Goal: Find specific page/section: Find specific page/section

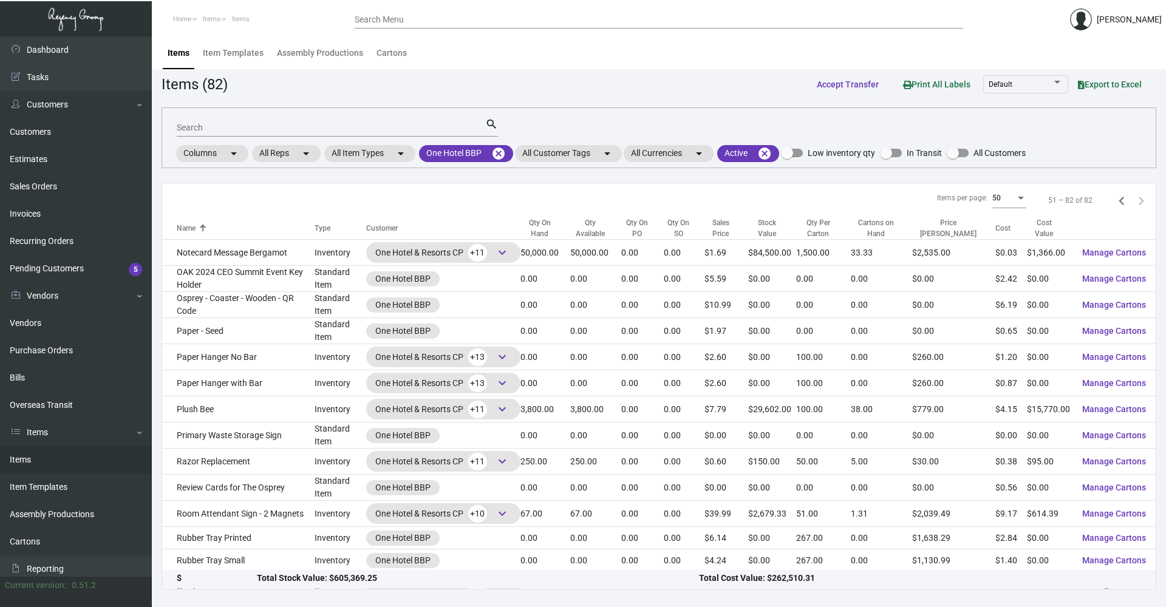
scroll to position [497, 0]
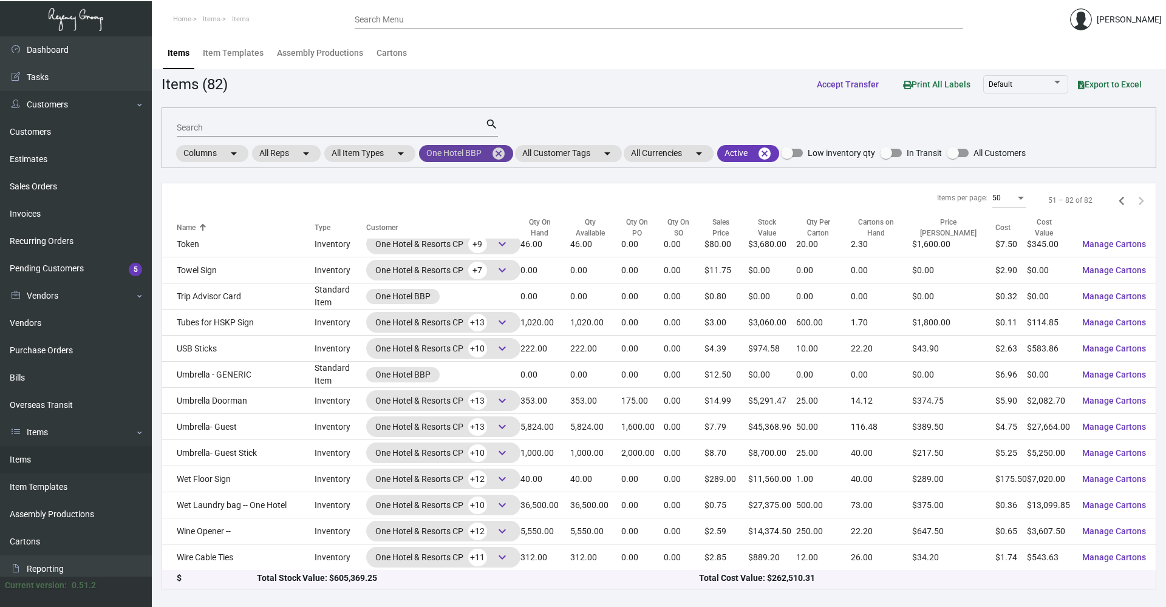
click at [505, 156] on mat-icon "cancel" at bounding box center [498, 153] width 15 height 15
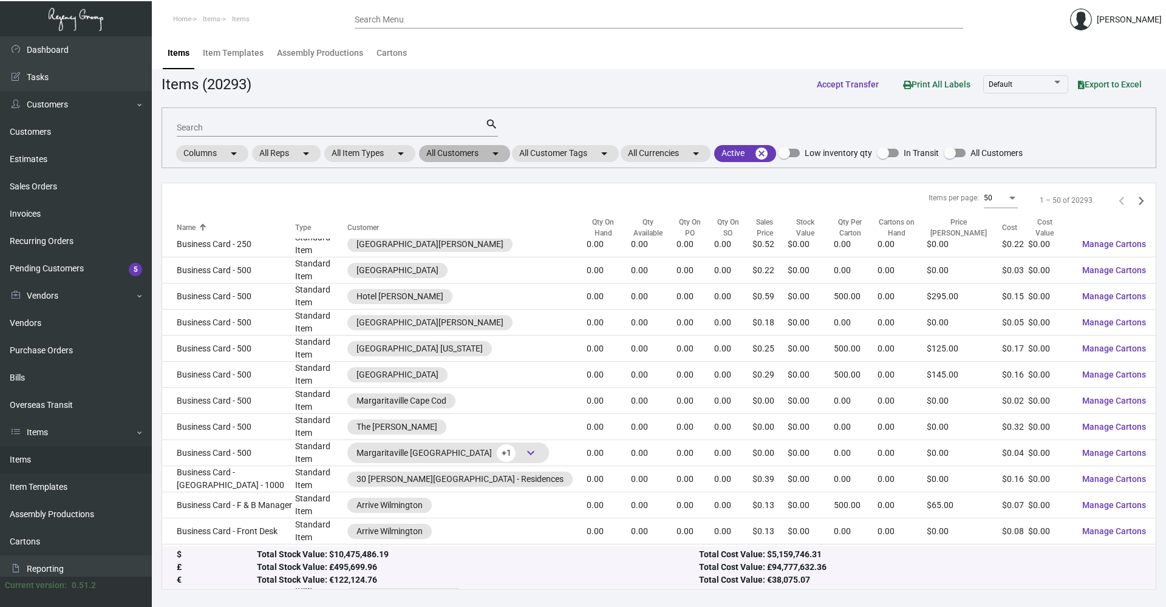
click at [497, 155] on mat-icon "arrow_drop_down" at bounding box center [495, 153] width 15 height 15
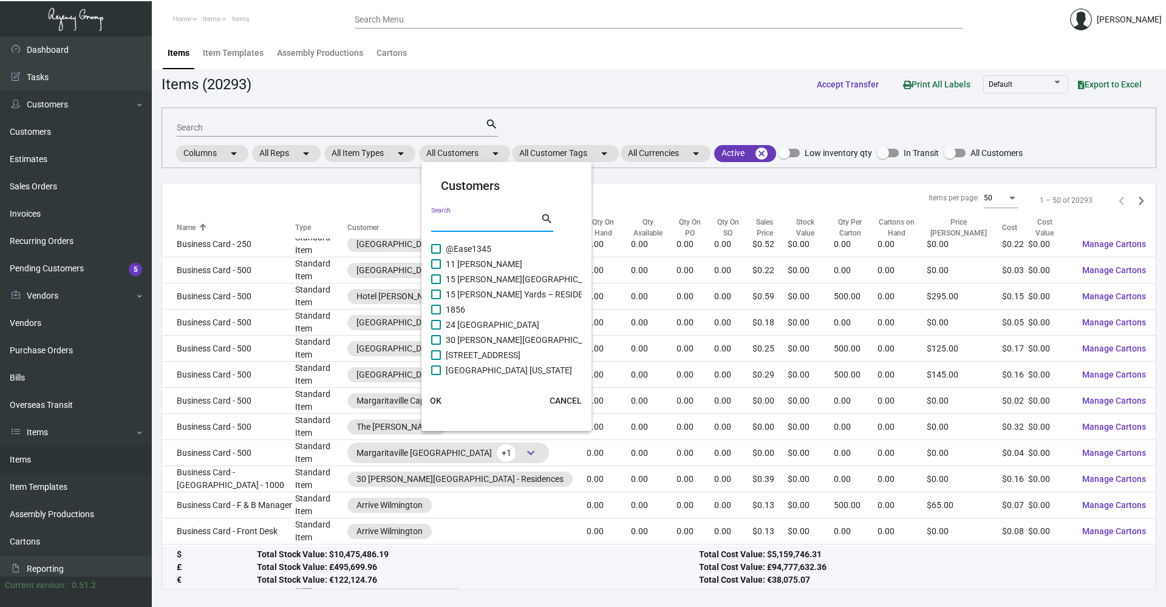
drag, startPoint x: 476, startPoint y: 219, endPoint x: 492, endPoint y: 226, distance: 17.1
click at [475, 219] on input "Search" at bounding box center [485, 223] width 109 height 10
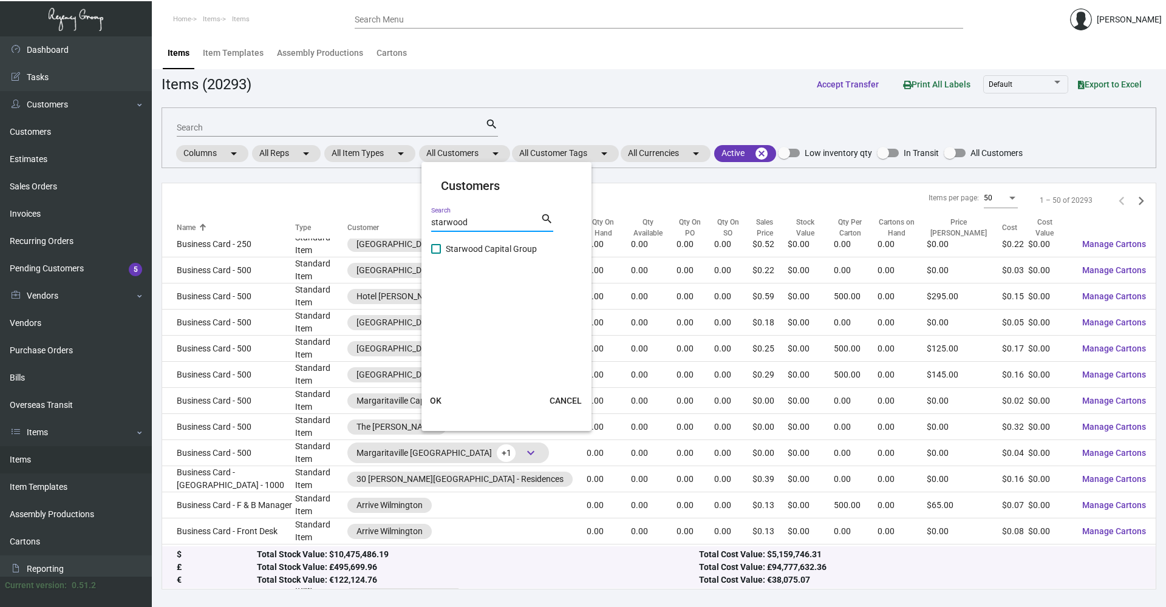
type input "starwood"
click at [498, 247] on span "Starwood Capital Group" at bounding box center [491, 249] width 91 height 15
click at [436, 254] on input "Starwood Capital Group" at bounding box center [435, 254] width 1 height 1
checkbox input "true"
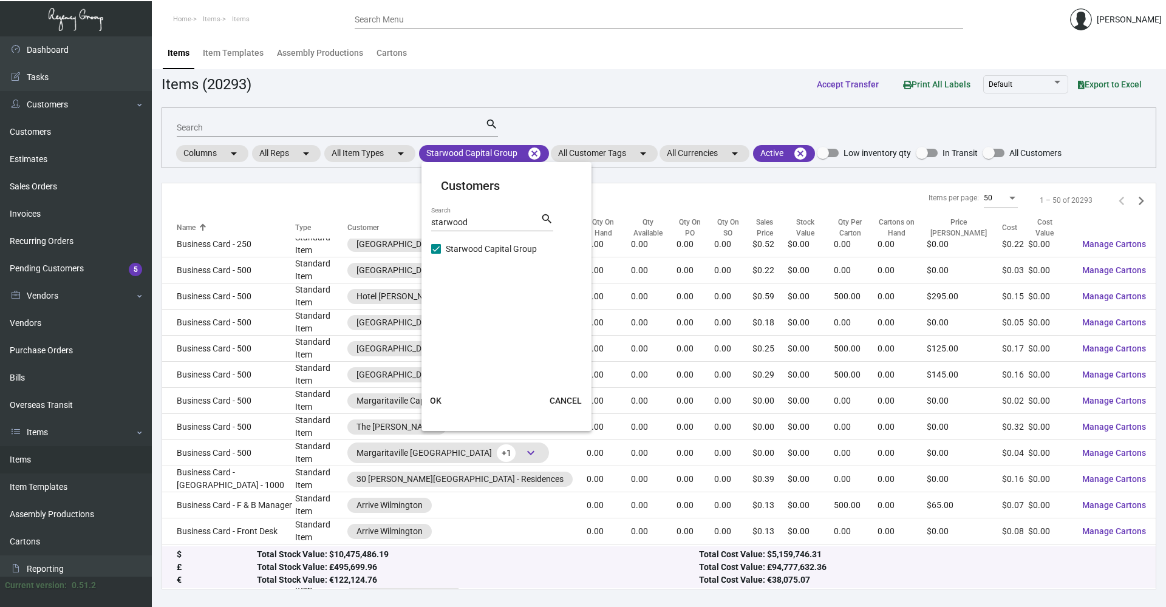
click at [431, 396] on span "OK" at bounding box center [436, 401] width 12 height 10
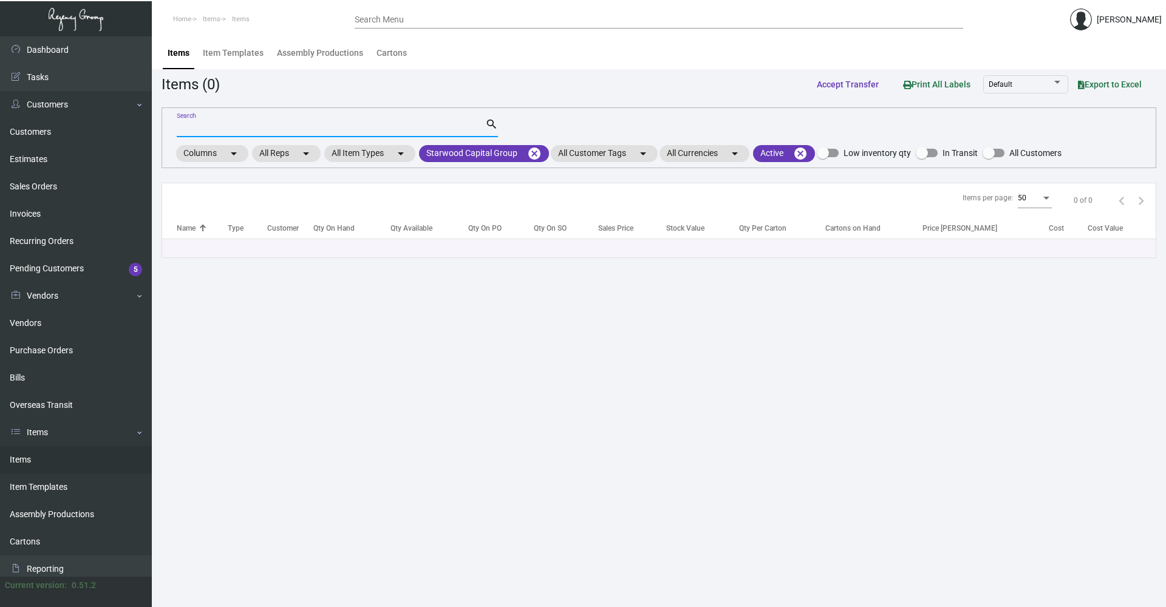
click at [273, 124] on input "Search" at bounding box center [331, 128] width 308 height 10
click at [416, 120] on div "Search" at bounding box center [331, 127] width 308 height 19
click at [534, 155] on mat-icon "cancel" at bounding box center [534, 153] width 15 height 15
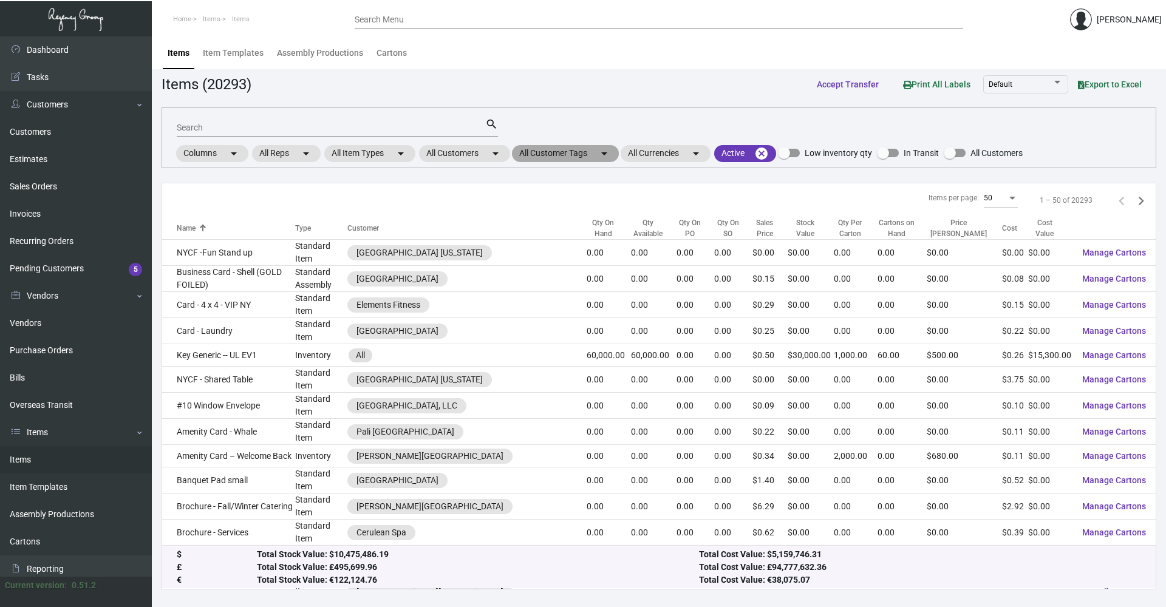
click at [588, 151] on mat-chip "All Customer Tags arrow_drop_down" at bounding box center [565, 153] width 107 height 17
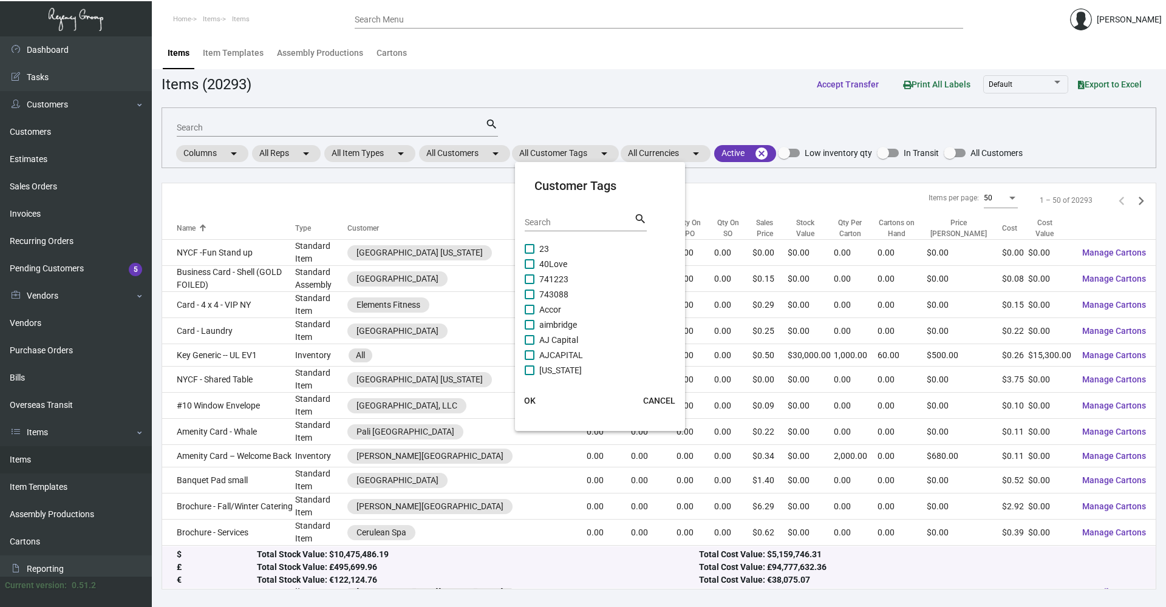
click at [497, 155] on div at bounding box center [583, 303] width 1166 height 607
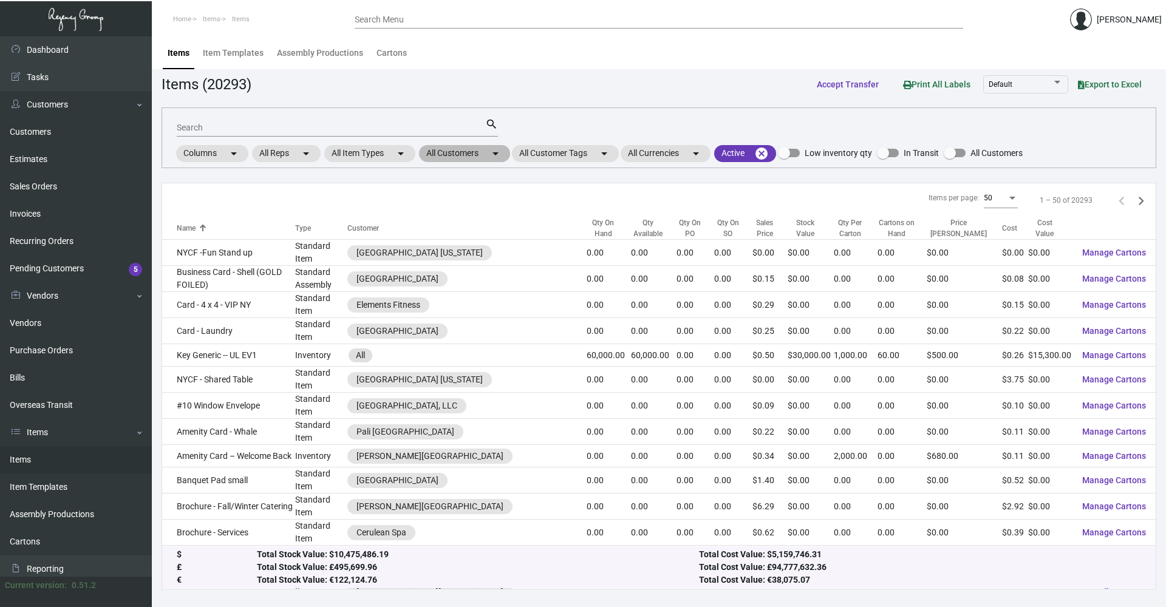
click at [502, 154] on mat-icon "arrow_drop_down" at bounding box center [495, 153] width 15 height 15
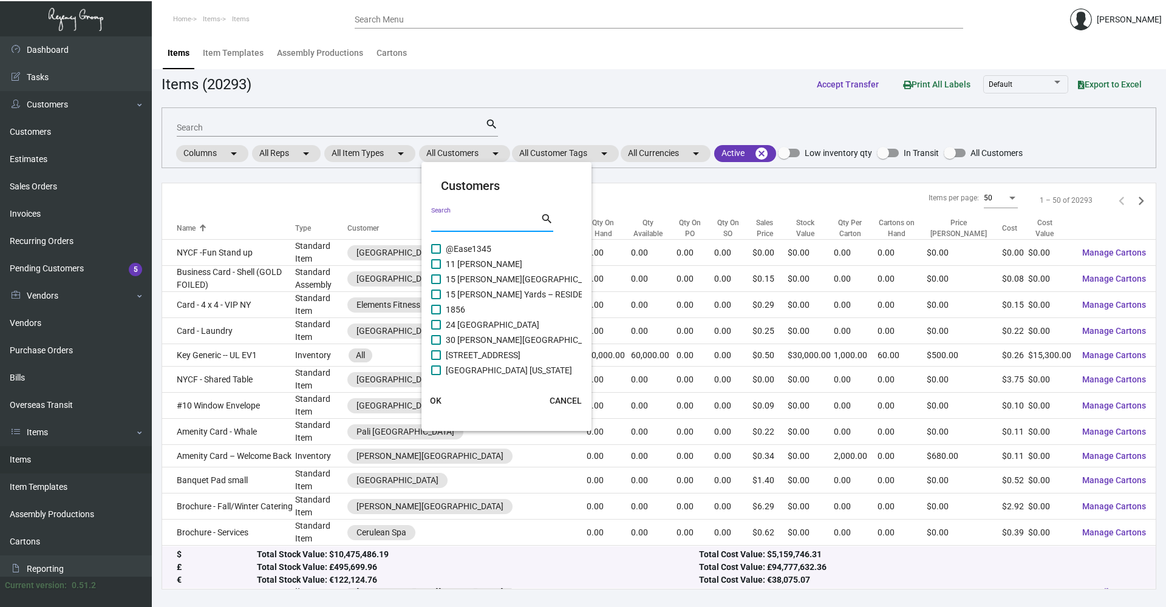
click at [483, 223] on input "Search" at bounding box center [485, 223] width 109 height 10
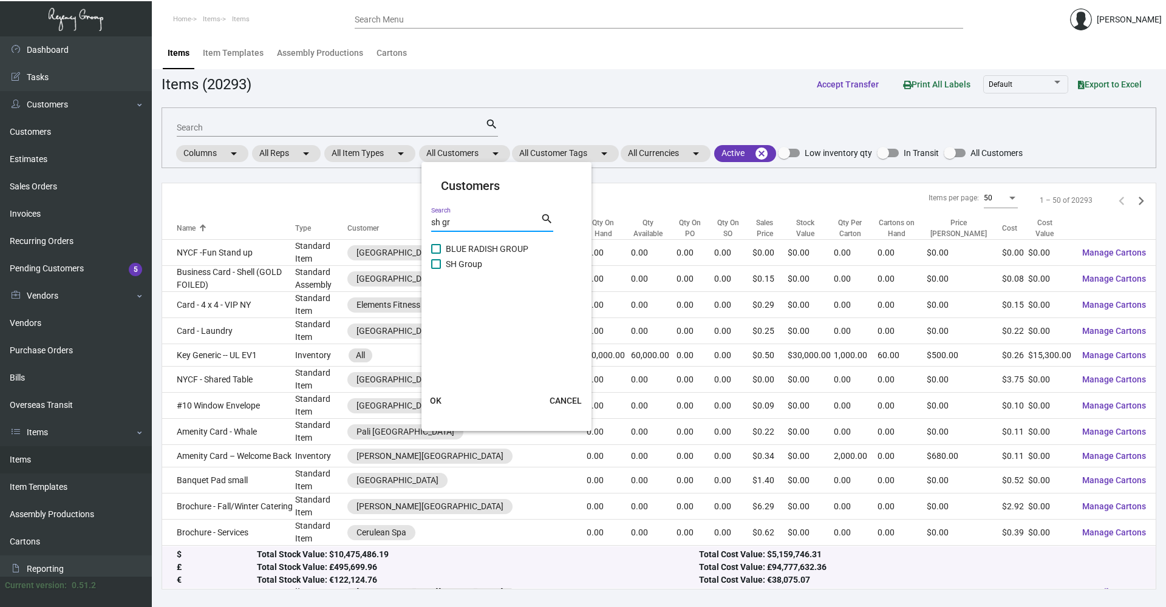
type input "sh gr"
click at [437, 266] on span at bounding box center [436, 264] width 10 height 10
click at [436, 269] on input "SH Group" at bounding box center [435, 269] width 1 height 1
checkbox input "true"
click at [438, 401] on span "OK" at bounding box center [436, 401] width 12 height 10
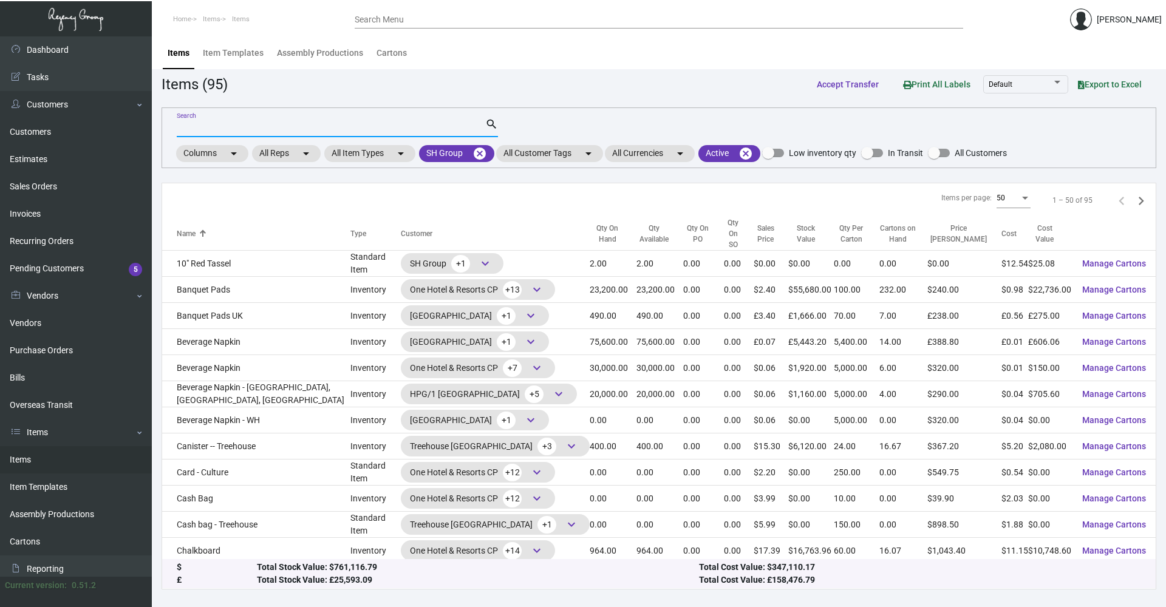
click at [262, 128] on input "Search" at bounding box center [331, 128] width 308 height 10
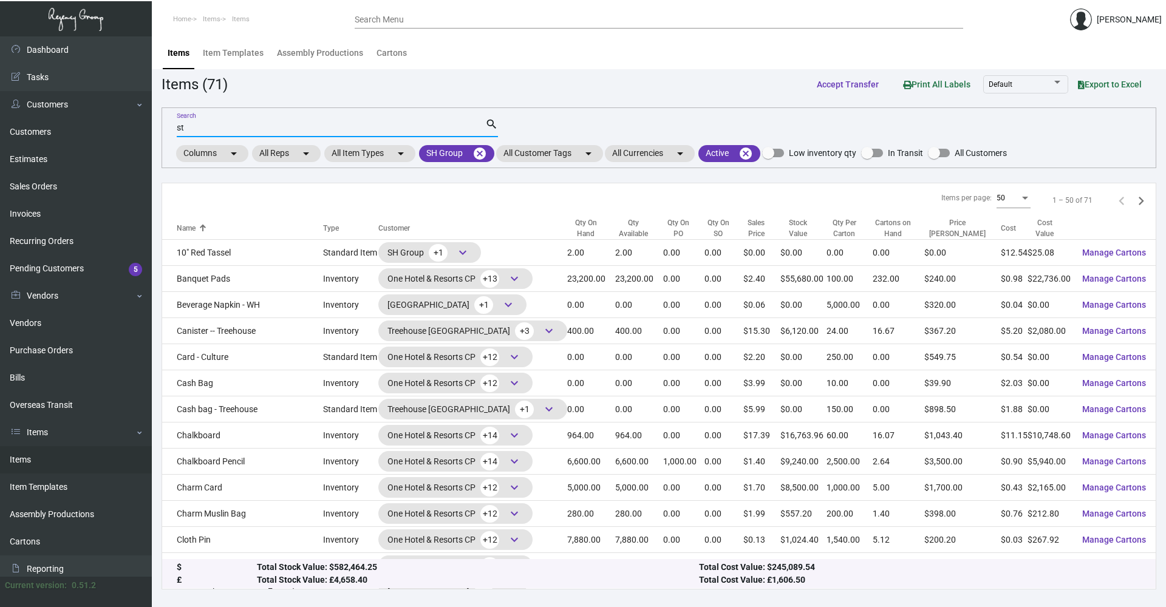
type input "s"
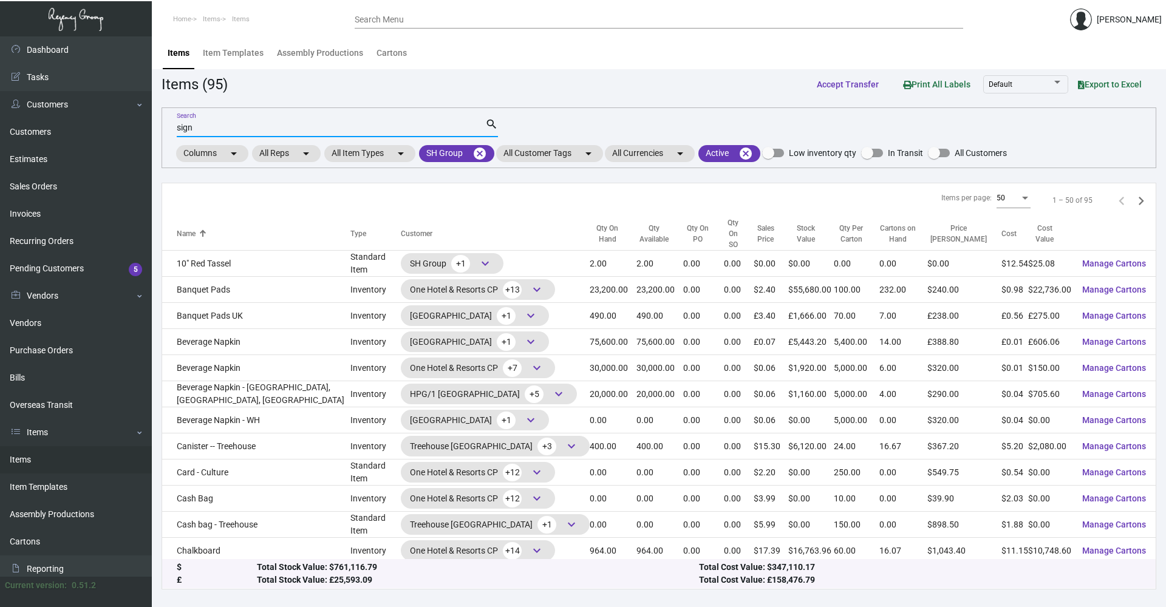
type input "sign"
